Goal: Information Seeking & Learning: Learn about a topic

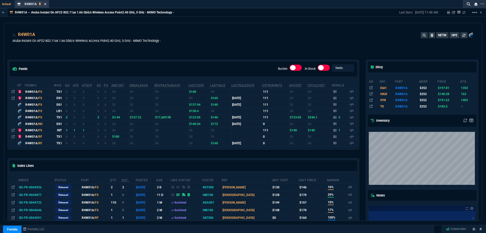
click at [44, 3] on icon at bounding box center [45, 4] width 2 height 2
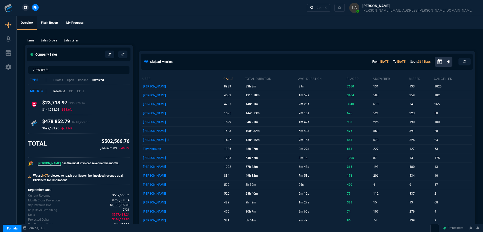
click at [26, 9] on span "ZT" at bounding box center [26, 7] width 4 height 5
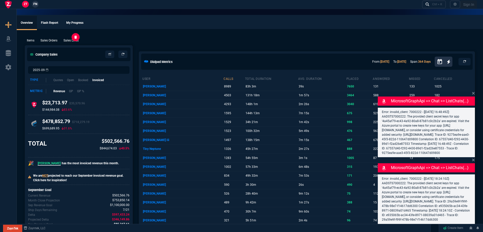
click at [76, 40] on p "Sales Lines" at bounding box center [71, 40] width 15 height 5
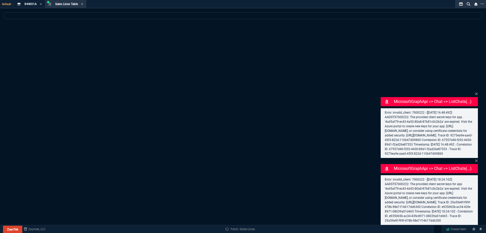
select select
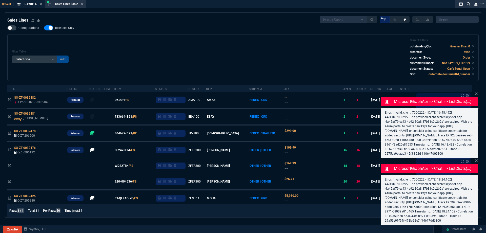
click at [127, 116] on span "733664-B21" at bounding box center [123, 116] width 17 height 5
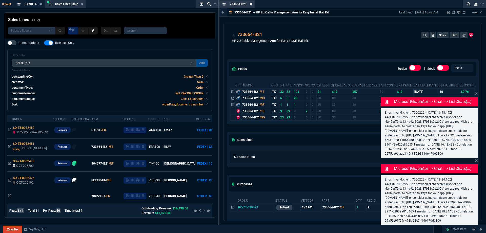
click at [252, 4] on icon at bounding box center [251, 4] width 2 height 3
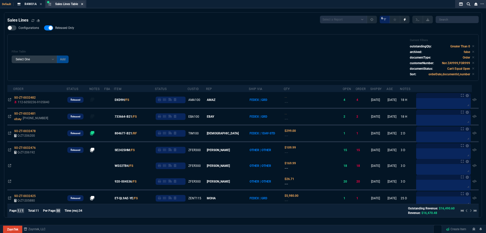
click at [82, 5] on icon at bounding box center [82, 4] width 2 height 3
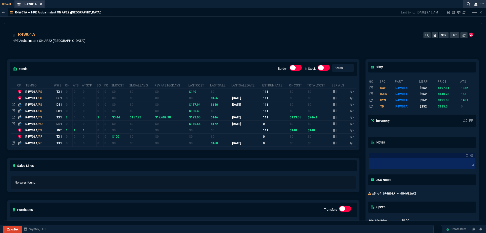
click at [41, 5] on icon at bounding box center [41, 4] width 2 height 3
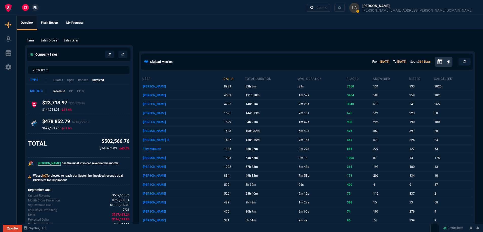
click at [35, 8] on span "FN" at bounding box center [35, 7] width 4 height 5
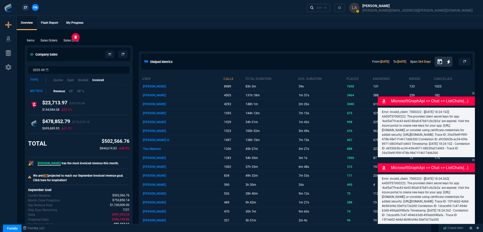
click at [71, 41] on p "Sales Lines" at bounding box center [71, 40] width 15 height 5
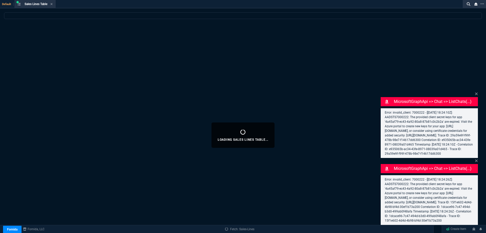
select select
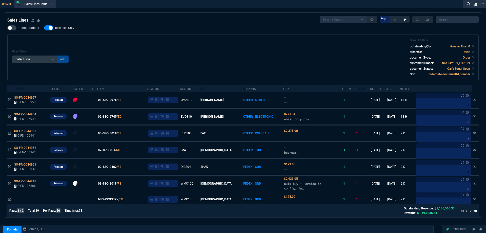
click at [71, 31] on nx-fornida-field-switch-one "Released Only" at bounding box center [61, 29] width 35 height 5
click at [70, 30] on span "Released Only" at bounding box center [64, 28] width 19 height 4
click at [44, 28] on input "Released Only" at bounding box center [44, 28] width 0 height 0
checkbox input "false"
click at [116, 41] on div "Filter Table Select One Add Filter () Age () ATS () Cond (itemVariantCode) Cust…" at bounding box center [243, 57] width 463 height 38
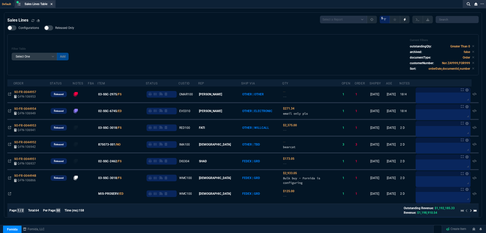
click at [53, 5] on icon at bounding box center [51, 4] width 2 height 3
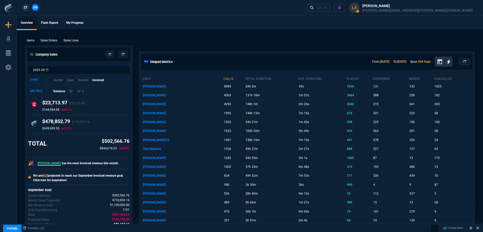
click at [26, 7] on span "ZT" at bounding box center [26, 7] width 4 height 5
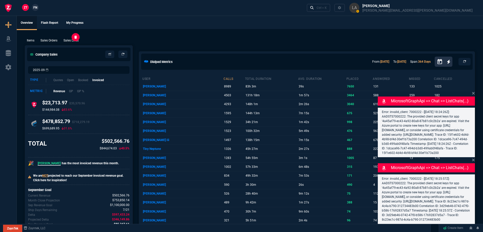
click at [74, 42] on p "Sales Lines" at bounding box center [71, 40] width 15 height 5
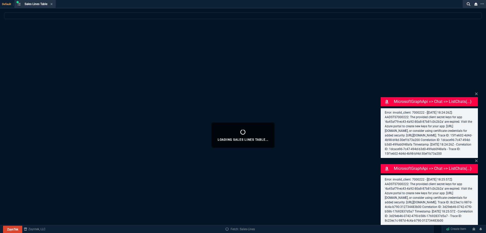
select select
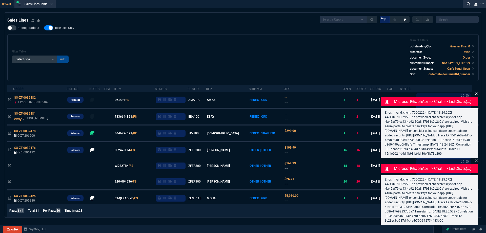
click at [476, 92] on icon at bounding box center [476, 93] width 3 height 3
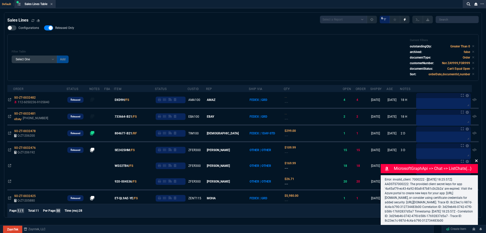
click at [477, 159] on icon at bounding box center [476, 160] width 3 height 3
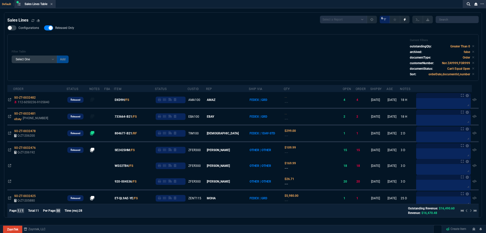
click at [66, 28] on span "Released Only" at bounding box center [64, 28] width 19 height 4
click at [44, 28] on input "Released Only" at bounding box center [44, 28] width 0 height 0
checkbox input "false"
click at [330, 35] on div "Filter Table Select One Add Filter () Age () ATS () Cond (itemVariantCode) Cust…" at bounding box center [242, 57] width 471 height 47
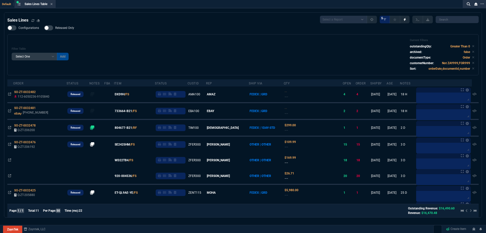
drag, startPoint x: 53, startPoint y: 5, endPoint x: 58, endPoint y: 4, distance: 5.6
click at [53, 5] on icon at bounding box center [51, 4] width 2 height 3
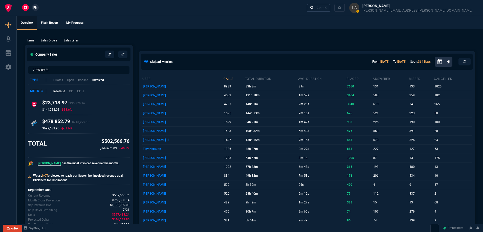
click at [331, 5] on link "Ctrl + K" at bounding box center [319, 8] width 24 height 8
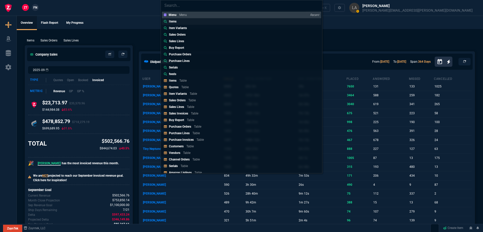
click at [183, 20] on link "Items" at bounding box center [241, 21] width 159 height 7
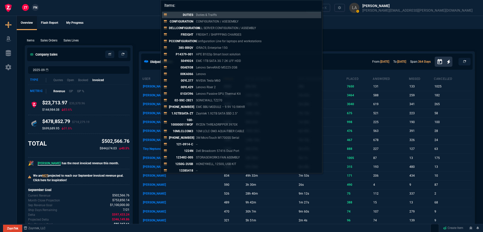
type input "Items:"
click at [130, 17] on div "Items: DUTIES Duties & Traiffs CONFIGURATION CONFIGURATION / ASESEMBLY DELLCONF…" at bounding box center [241, 116] width 483 height 232
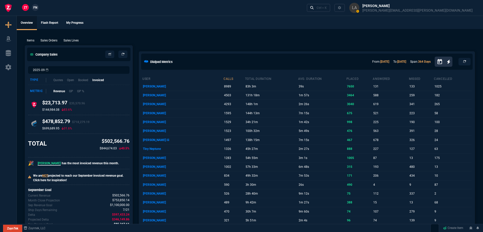
click at [34, 6] on span "FN" at bounding box center [35, 7] width 4 height 5
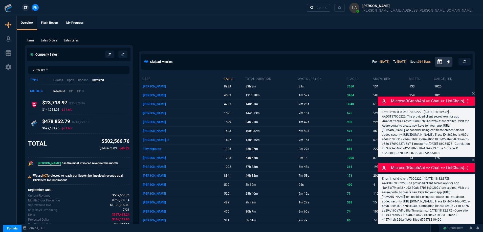
click at [331, 12] on link "Ctrl + K" at bounding box center [319, 8] width 24 height 8
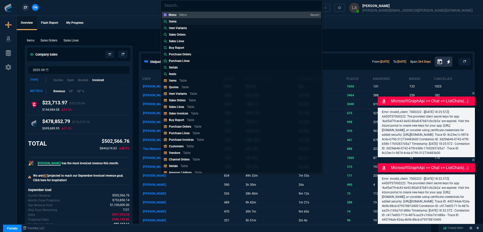
click at [208, 24] on link "Items" at bounding box center [241, 21] width 159 height 7
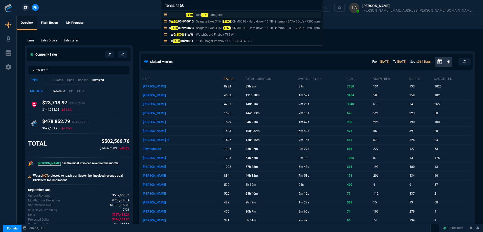
type input "Items: t160"
click at [193, 16] on mark "T160" at bounding box center [189, 15] width 7 height 4
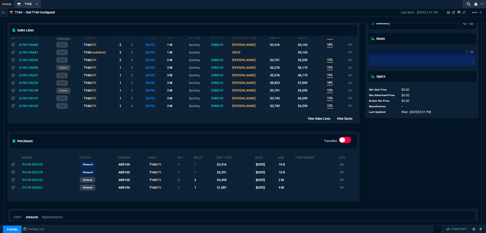
scroll to position [169, 0]
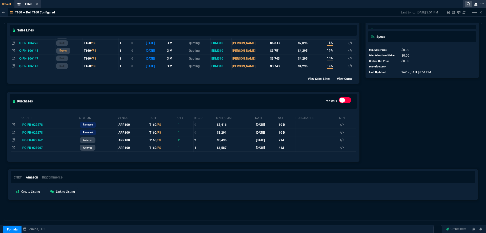
click at [467, 6] on fa-icon at bounding box center [469, 4] width 4 height 4
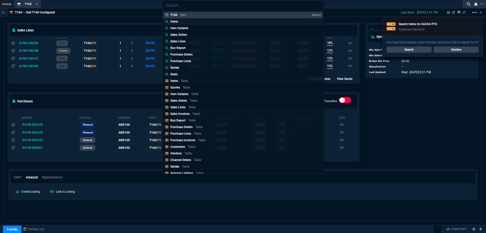
click at [182, 22] on link "Items" at bounding box center [242, 21] width 159 height 7
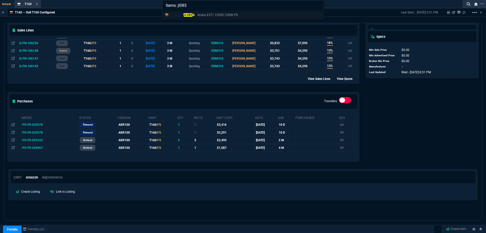
type input "Items: jl085"
click at [194, 15] on p "JL085 A" at bounding box center [182, 15] width 24 height 5
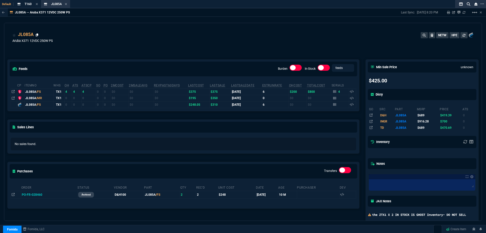
click at [37, 36] on icon at bounding box center [37, 34] width 3 height 3
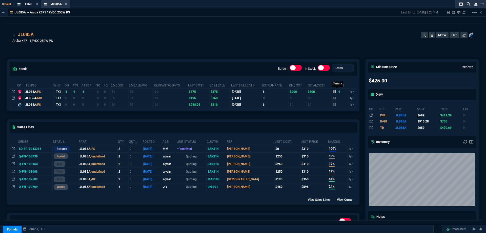
click at [333, 92] on icon at bounding box center [334, 91] width 3 height 3
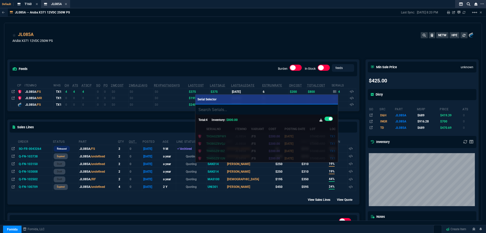
click at [13, 93] on div at bounding box center [243, 116] width 486 height 233
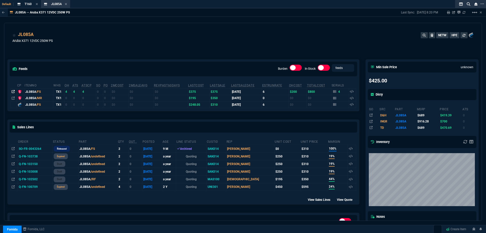
click at [13, 93] on icon at bounding box center [13, 91] width 3 height 3
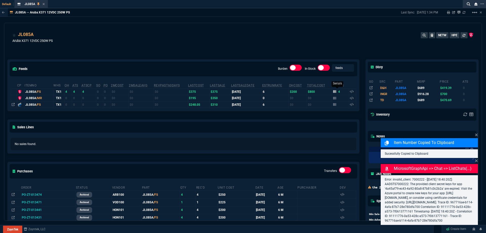
click at [333, 92] on icon at bounding box center [334, 91] width 3 height 3
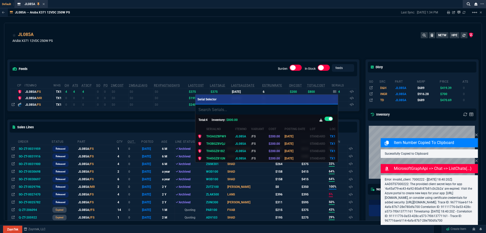
click at [259, 39] on div at bounding box center [243, 116] width 486 height 233
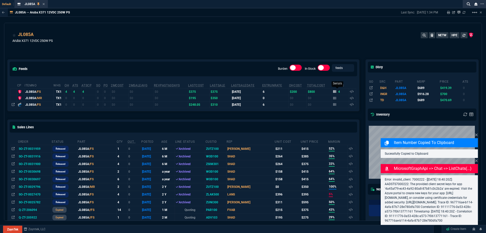
click at [333, 92] on icon at bounding box center [334, 91] width 3 height 3
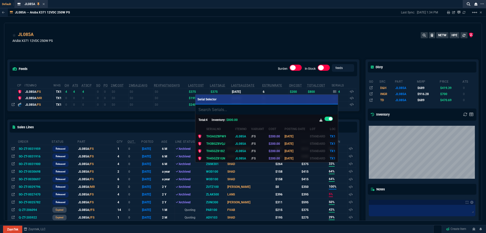
click at [256, 45] on div at bounding box center [243, 116] width 486 height 233
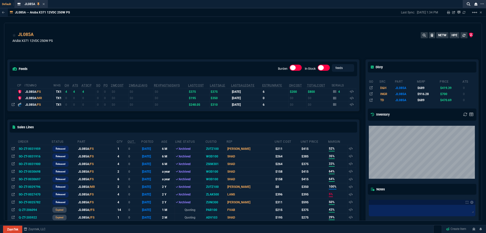
click at [75, 35] on div "JL085A Aruba X371 12VDC 250W PS NETW HPE" at bounding box center [242, 40] width 461 height 18
click at [78, 35] on div "JL085A Aruba X371 12VDC 250W PS NETW HPE" at bounding box center [242, 40] width 461 height 18
drag, startPoint x: 93, startPoint y: 37, endPoint x: 100, endPoint y: 38, distance: 6.9
click at [98, 38] on div "JL085A Aruba X371 12VDC 250W PS NETW HPE" at bounding box center [242, 40] width 461 height 18
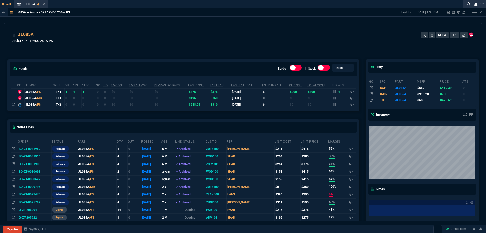
click at [184, 45] on div "JL085A Aruba X371 12VDC 250W PS NETW HPE" at bounding box center [242, 40] width 461 height 18
click at [250, 39] on div "JL085A Aruba X371 12VDC 250W PS NETW HPE" at bounding box center [242, 40] width 461 height 18
click at [262, 37] on div "JL085A Aruba X371 12VDC 250W PS NETW HPE" at bounding box center [242, 40] width 461 height 18
click at [293, 29] on div "JL085A Aruba X371 12VDC 250W PS NETW HPE" at bounding box center [242, 38] width 477 height 30
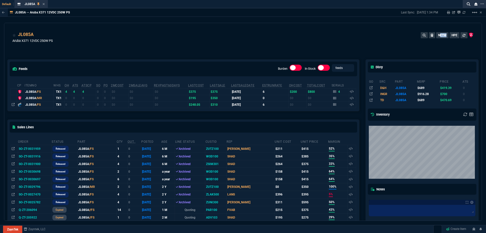
click at [293, 29] on div "JL085A Aruba X371 12VDC 250W PS NETW HPE" at bounding box center [242, 38] width 477 height 30
click at [294, 28] on div "JL085A Aruba X371 12VDC 250W PS NETW HPE" at bounding box center [242, 38] width 477 height 30
drag, startPoint x: 294, startPoint y: 28, endPoint x: 286, endPoint y: 22, distance: 10.0
click at [289, 24] on div "JL085A Aruba X371 12VDC 250W PS NETW HPE" at bounding box center [242, 38] width 477 height 30
click at [470, 4] on icon at bounding box center [469, 4] width 4 height 4
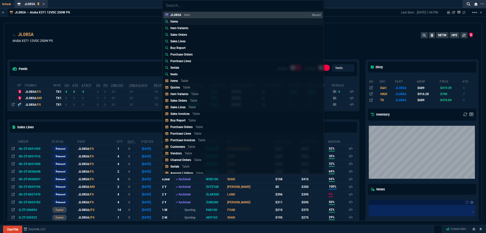
click at [177, 22] on p "Items" at bounding box center [174, 21] width 8 height 5
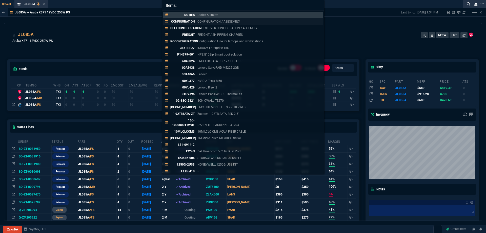
paste input "T160"
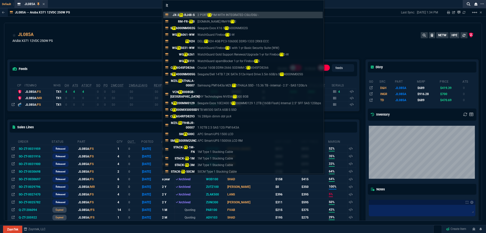
type input "I"
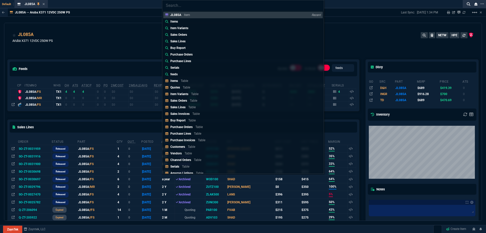
click at [105, 30] on div "JL085A Item Recent Items Item Variants Sales Orders Sales Lines Buy Report Purc…" at bounding box center [243, 116] width 486 height 233
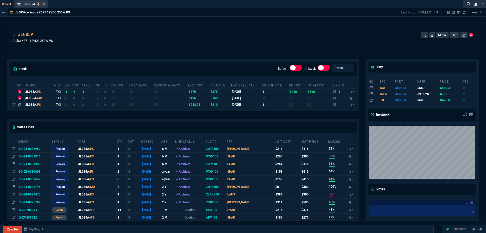
click at [43, 5] on icon at bounding box center [44, 4] width 2 height 3
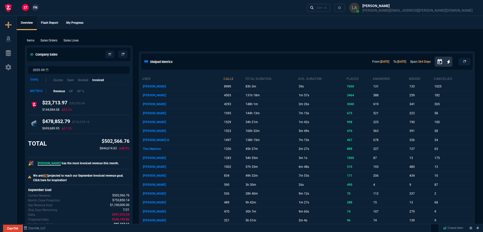
click at [36, 10] on span "FN" at bounding box center [35, 7] width 4 height 5
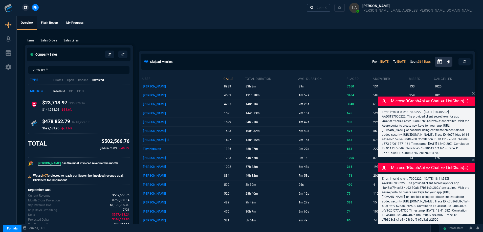
click at [327, 8] on div "Ctrl + K" at bounding box center [322, 8] width 10 height 4
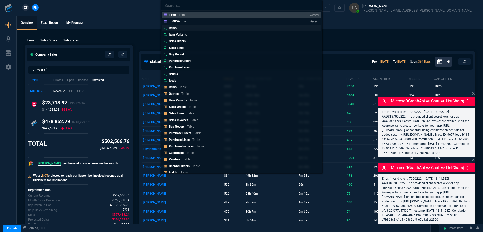
click at [186, 29] on link "Items" at bounding box center [241, 28] width 159 height 7
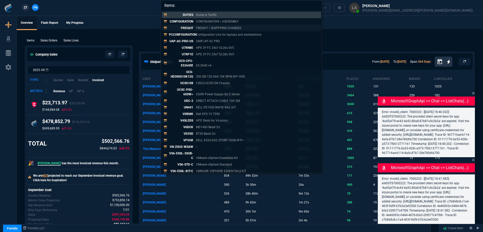
paste input "T160"
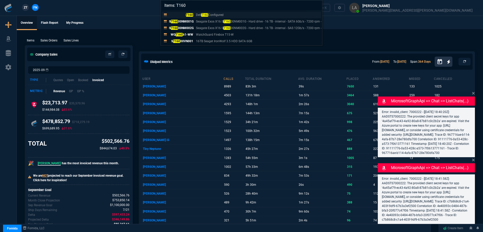
type input "Items: T160"
click at [189, 16] on mark "T160" at bounding box center [189, 15] width 7 height 4
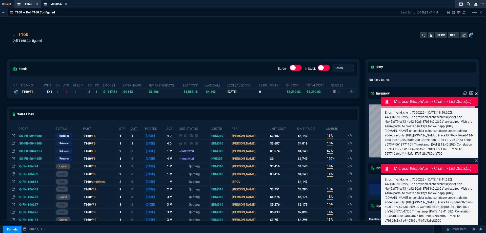
click at [475, 92] on icon at bounding box center [476, 94] width 3 height 4
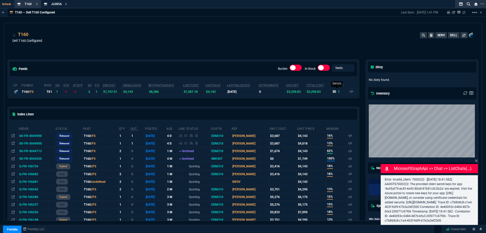
click at [333, 92] on icon at bounding box center [334, 91] width 3 height 3
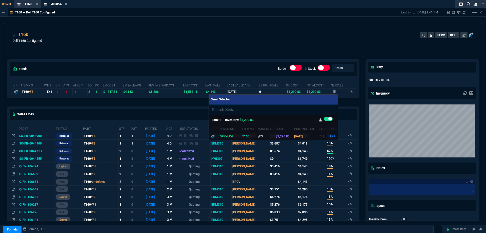
click at [263, 45] on div at bounding box center [243, 116] width 486 height 233
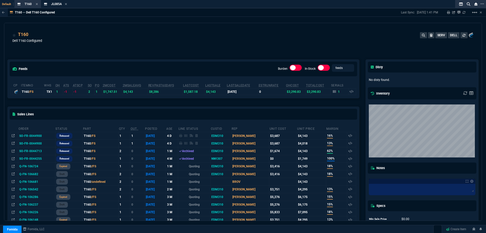
click at [478, 28] on div "T160 Dell T160 Configured SERV DELL" at bounding box center [242, 38] width 477 height 30
click at [53, 4] on span "JL085A" at bounding box center [56, 4] width 11 height 4
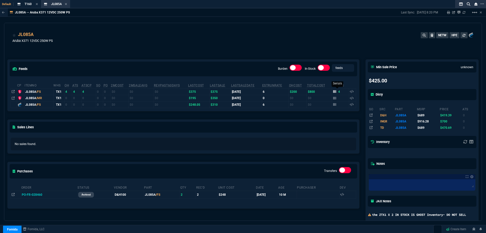
click at [333, 93] on icon at bounding box center [334, 91] width 3 height 3
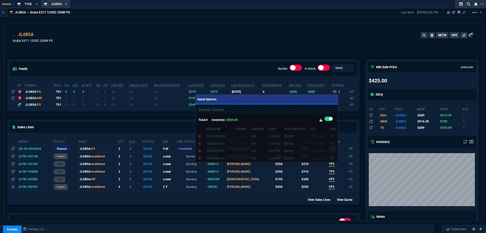
click at [279, 45] on div at bounding box center [243, 116] width 486 height 233
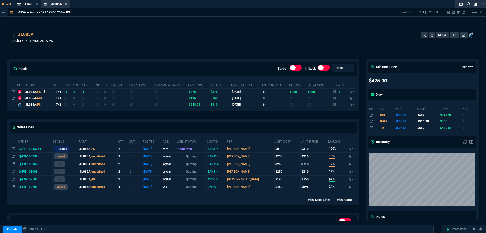
click at [45, 92] on icon at bounding box center [44, 91] width 3 height 3
click at [374, 29] on div "JL085A Aruba X371 12VDC 250W PS NETW HPE" at bounding box center [242, 38] width 477 height 30
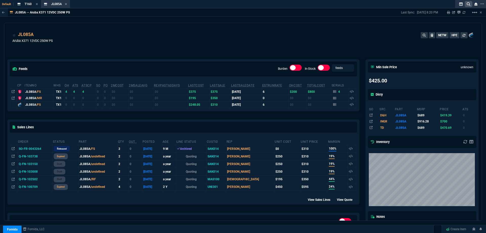
click at [467, 6] on fa-icon at bounding box center [469, 4] width 4 height 4
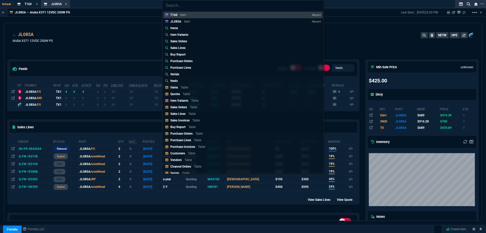
click at [183, 29] on link "Items" at bounding box center [242, 28] width 159 height 7
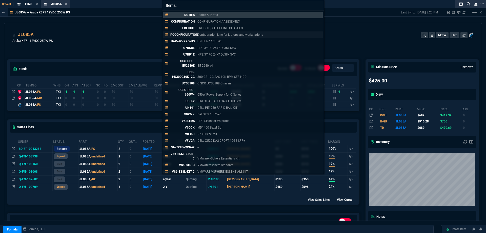
paste input "DL380 G10"
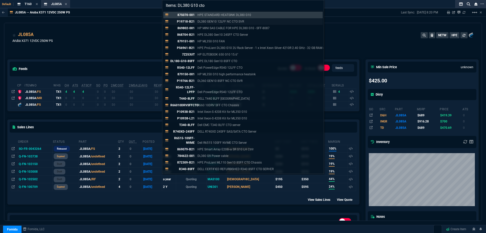
type input "Items: DL380 G10 cto"
click at [228, 21] on p "DL380 GEN10 12LFF NC CTO SVR" at bounding box center [220, 21] width 47 height 5
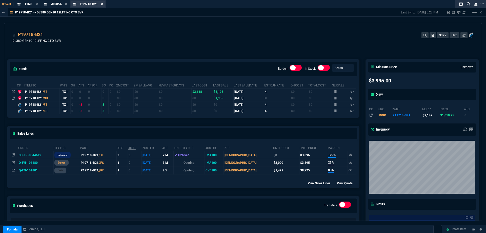
click at [101, 4] on icon at bounding box center [102, 4] width 2 height 3
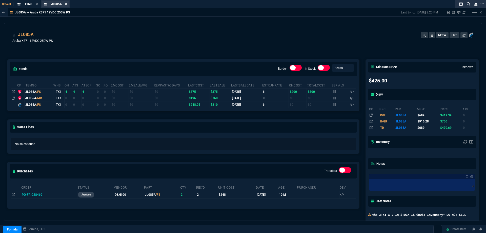
click at [65, 5] on icon at bounding box center [66, 4] width 2 height 2
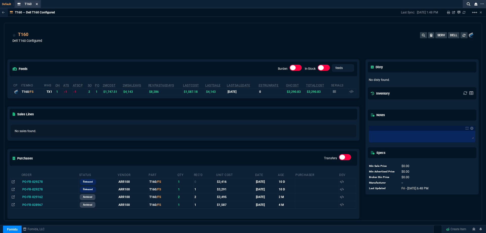
click at [36, 6] on fa-icon at bounding box center [37, 5] width 2 height 4
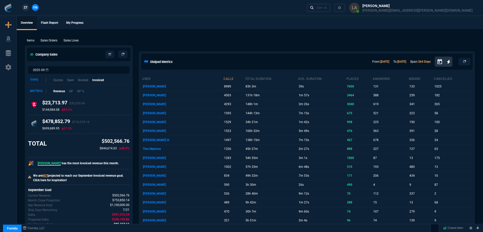
click at [28, 9] on link "ZT" at bounding box center [25, 7] width 7 height 7
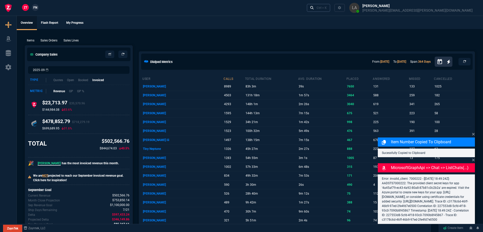
click at [327, 7] on div "Ctrl + K" at bounding box center [322, 8] width 10 height 4
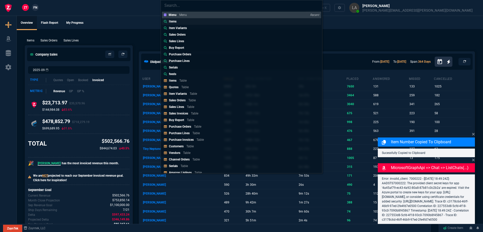
click at [216, 24] on link "Items" at bounding box center [241, 21] width 159 height 7
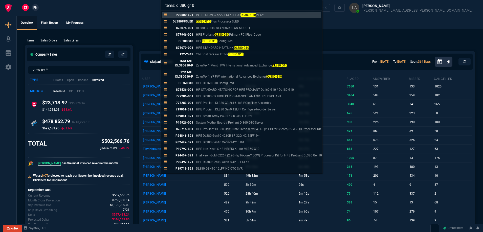
type input "Items: dl380 g10"
click at [334, 8] on div "Items: dl380 g10 P02500-L21 INTEL XEON-G 5222 FIO KIT FOR DL380 G10 PL-SY DL380…" at bounding box center [241, 116] width 483 height 232
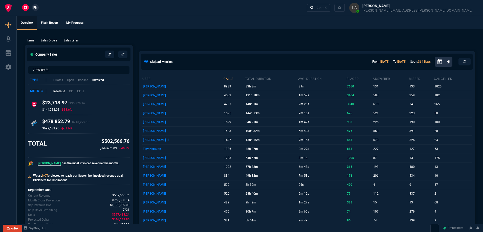
drag, startPoint x: 222, startPoint y: 232, endPoint x: 217, endPoint y: 237, distance: 6.6
click at [36, 8] on span "FN" at bounding box center [35, 7] width 4 height 5
click at [78, 39] on p "Sales Lines" at bounding box center [71, 40] width 15 height 5
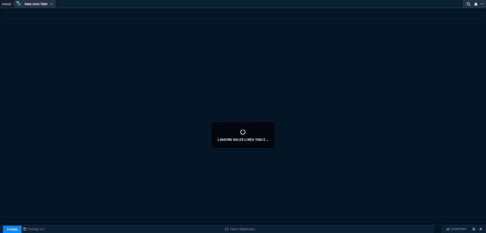
select select
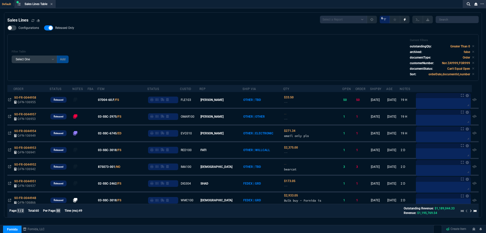
click at [66, 29] on span "Released Only" at bounding box center [64, 28] width 19 height 4
click at [44, 28] on input "Released Only" at bounding box center [44, 28] width 0 height 0
checkbox input "false"
click at [167, 35] on div "Filter Table Select One Add Filter () Age () ATS () Cond (itemVariantCode) Cust…" at bounding box center [242, 57] width 471 height 47
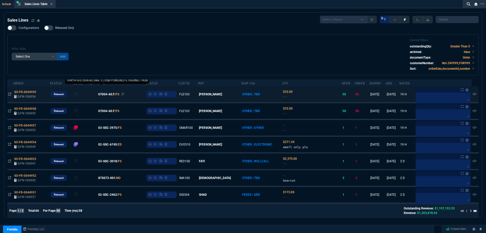
click at [110, 93] on span "07D04-60.F" at bounding box center [106, 94] width 16 height 5
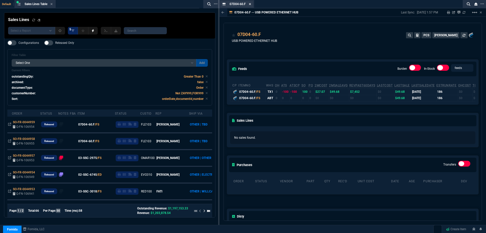
click at [250, 4] on icon at bounding box center [250, 4] width 2 height 2
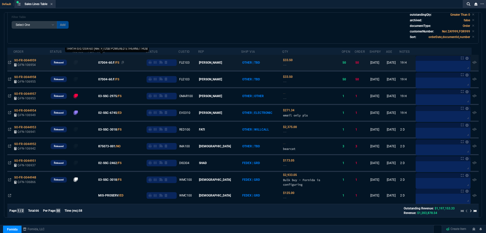
scroll to position [51, 0]
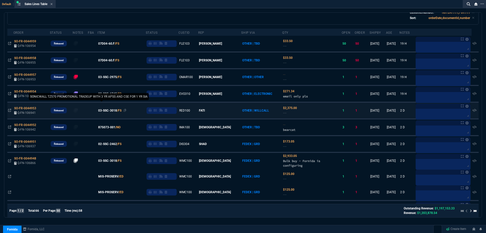
click at [108, 112] on span "03-SSC-3018" at bounding box center [107, 110] width 19 height 5
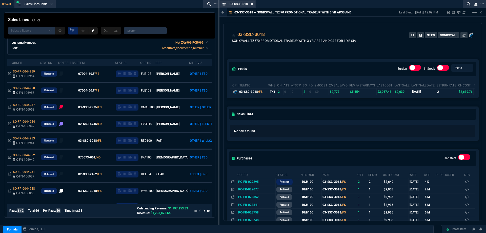
click at [252, 4] on icon at bounding box center [252, 4] width 2 height 3
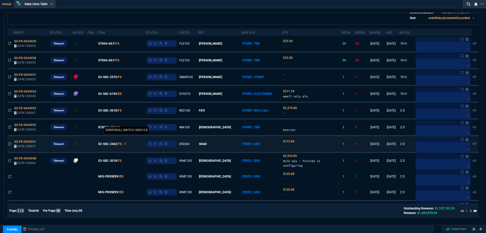
click at [115, 143] on span "02-SSC-2462" at bounding box center [107, 143] width 19 height 5
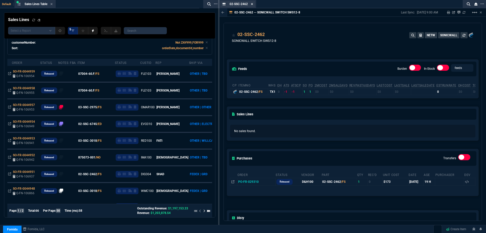
click at [252, 5] on icon at bounding box center [252, 4] width 2 height 3
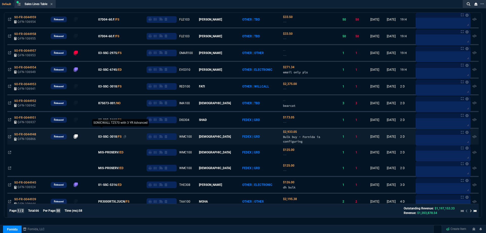
scroll to position [101, 0]
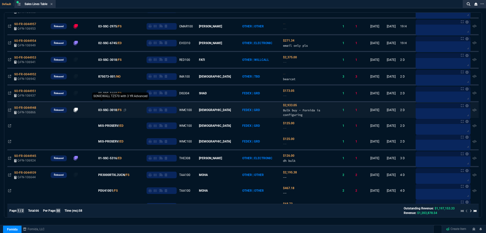
click at [117, 110] on span "03-SSC-3018" at bounding box center [107, 110] width 19 height 5
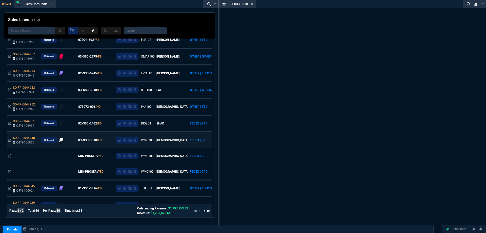
scroll to position [131, 0]
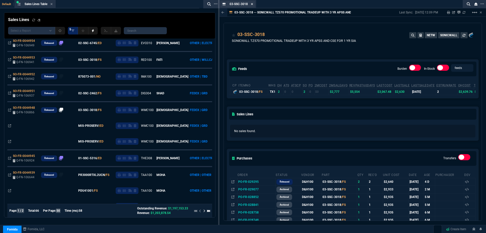
click at [253, 5] on icon at bounding box center [252, 4] width 2 height 2
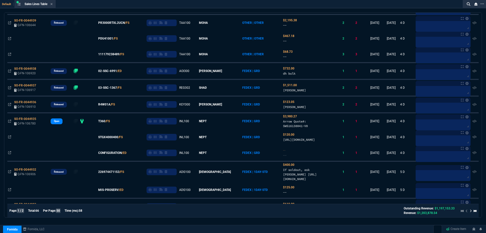
scroll to position [304, 0]
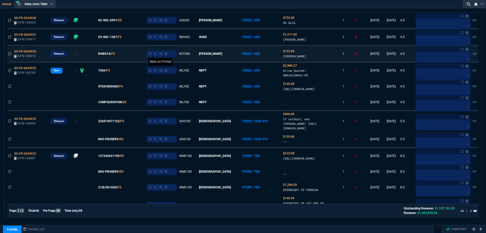
click at [152, 55] on icon at bounding box center [150, 53] width 3 height 3
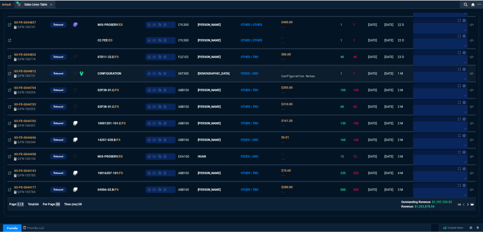
scroll to position [725, 0]
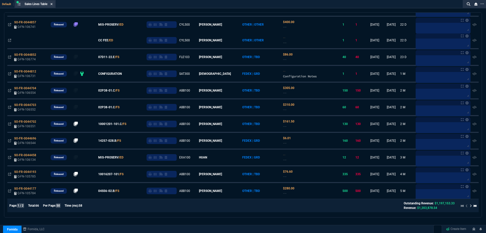
click at [52, 4] on icon at bounding box center [52, 4] width 2 height 2
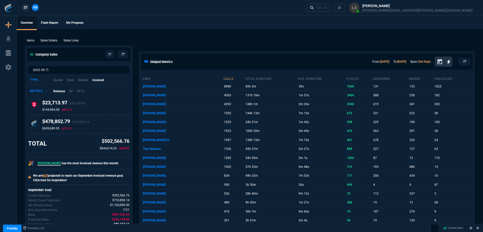
click at [28, 9] on link "ZT" at bounding box center [25, 7] width 7 height 7
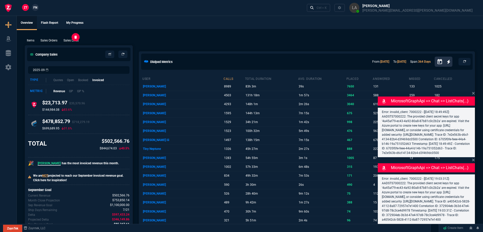
click at [71, 40] on p "Sales Lines" at bounding box center [71, 40] width 15 height 5
select select
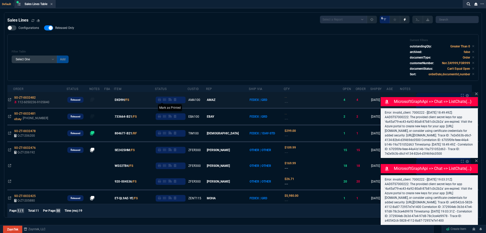
click at [161, 100] on icon at bounding box center [159, 99] width 3 height 3
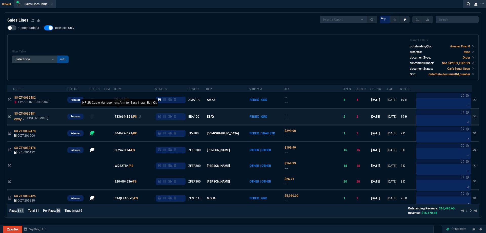
click at [126, 118] on span "733664-B21" at bounding box center [123, 116] width 17 height 5
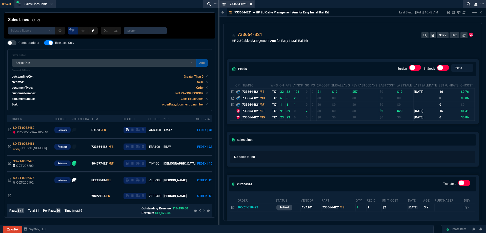
click at [251, 3] on icon at bounding box center [251, 4] width 2 height 2
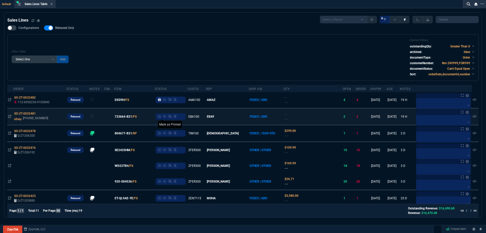
click at [161, 117] on icon at bounding box center [159, 116] width 3 height 3
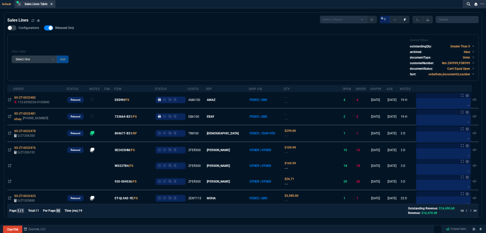
click at [53, 4] on icon at bounding box center [52, 4] width 2 height 2
